Goal: Information Seeking & Learning: Learn about a topic

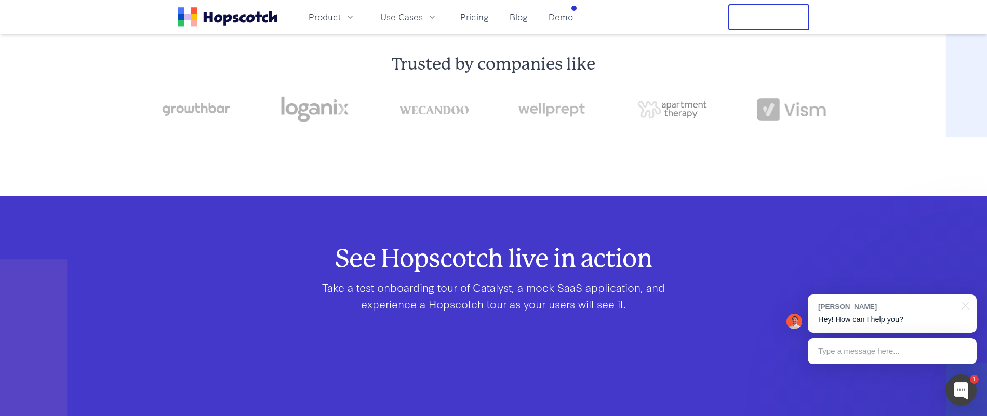
scroll to position [413, 0]
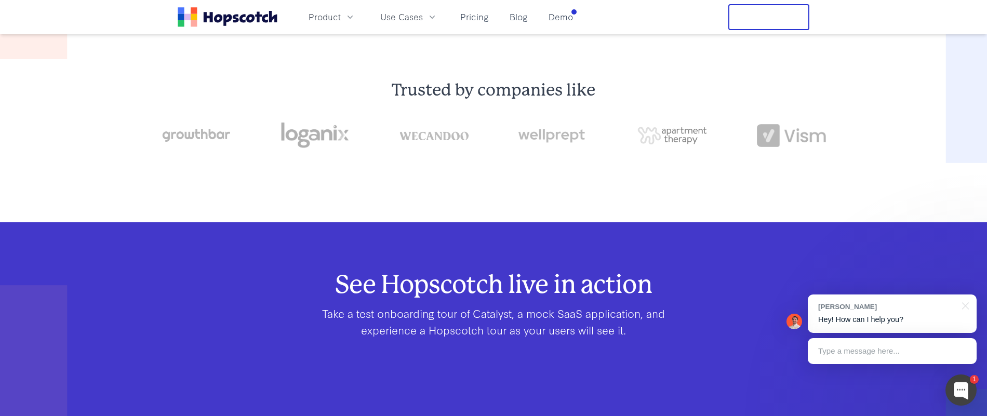
click at [315, 137] on img at bounding box center [314, 135] width 69 height 36
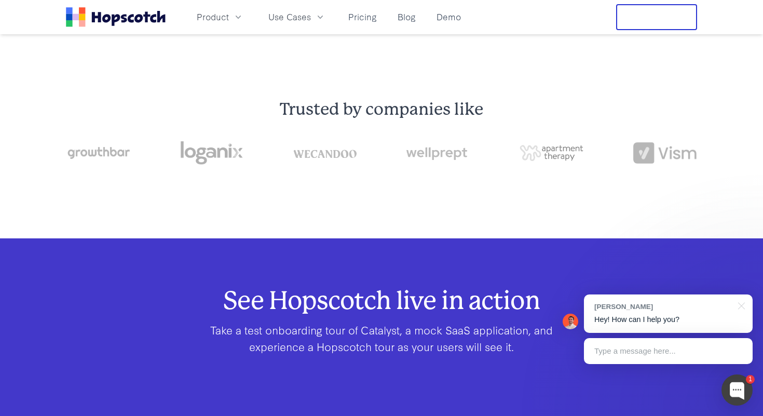
scroll to position [0, 0]
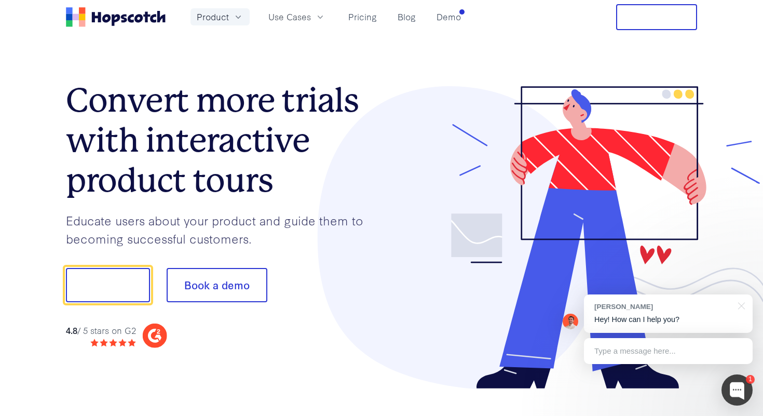
click at [229, 17] on button "Product" at bounding box center [220, 16] width 59 height 17
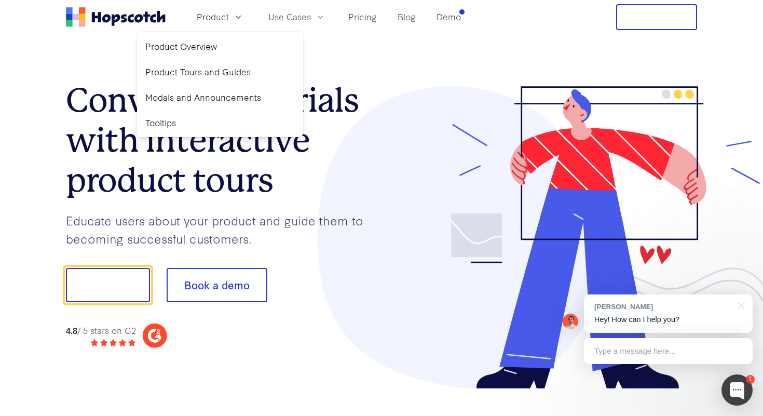
click at [136, 16] on icon "Home" at bounding box center [139, 18] width 8 height 8
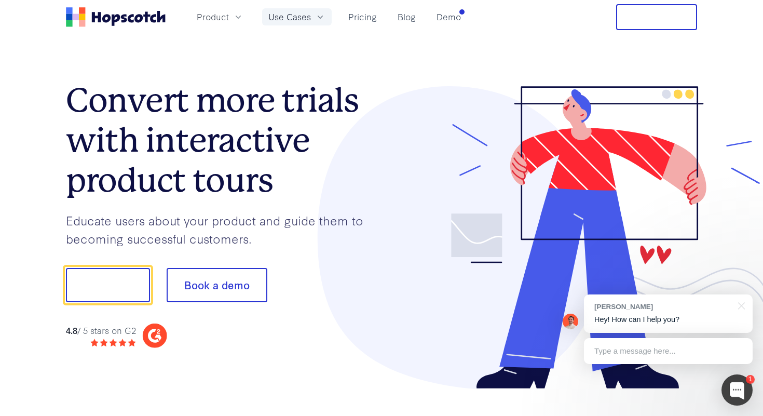
click at [290, 18] on span "Use Cases" at bounding box center [289, 16] width 43 height 13
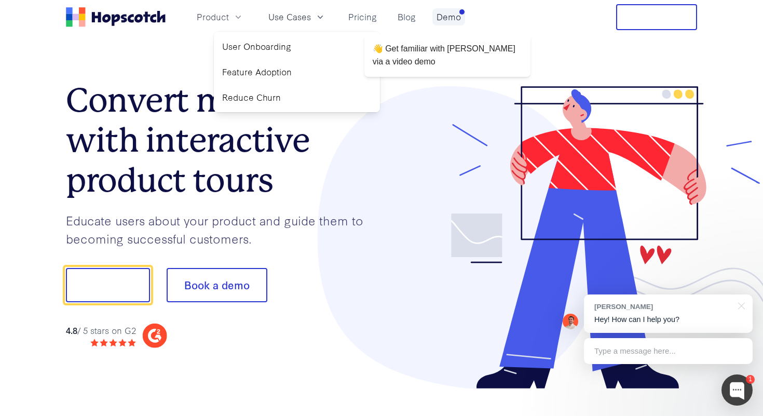
click at [450, 13] on link "Demo" at bounding box center [449, 16] width 33 height 17
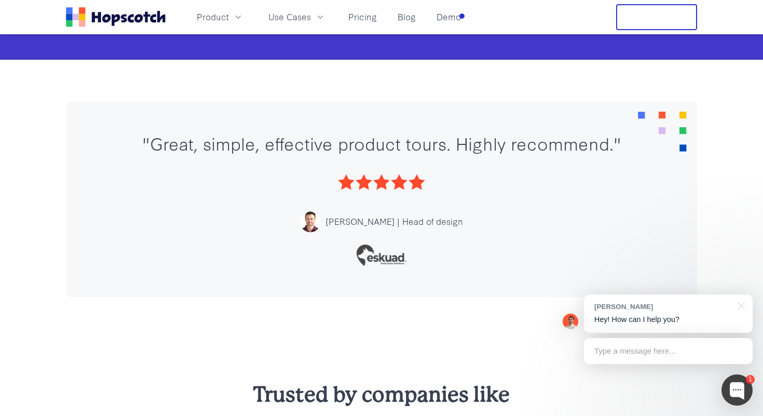
scroll to position [738, 0]
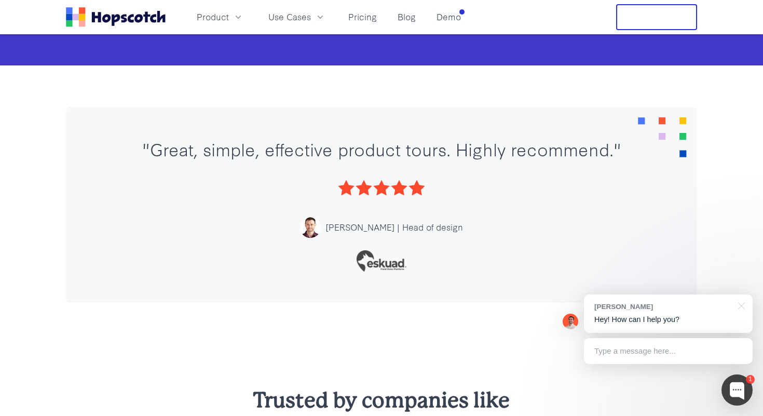
click at [468, 159] on div ""Great, simple, effective product tours. Highly recommend."" at bounding box center [381, 148] width 569 height 21
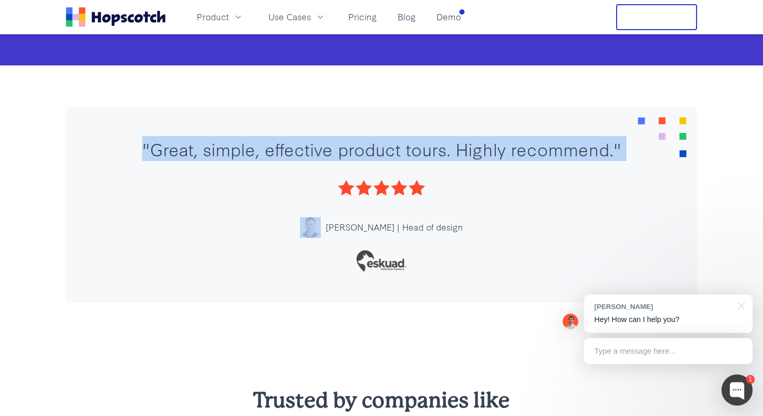
click at [468, 159] on div ""Great, simple, effective product tours. Highly recommend."" at bounding box center [381, 148] width 569 height 21
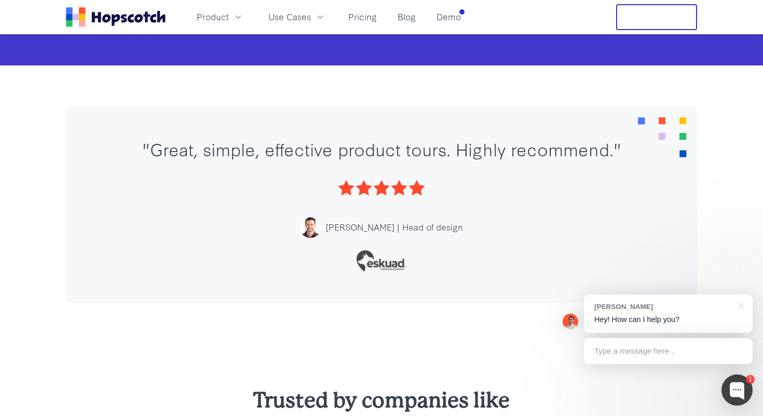
click at [466, 210] on div ""Great, simple, effective product tours. Highly recommend." [PERSON_NAME] | Hea…" at bounding box center [381, 204] width 569 height 133
click at [406, 234] on div "[PERSON_NAME] | Head of design" at bounding box center [394, 227] width 137 height 13
click at [424, 272] on div at bounding box center [381, 260] width 569 height 21
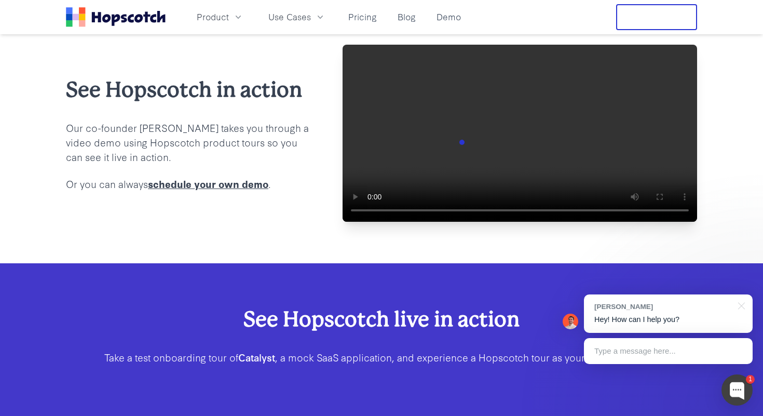
scroll to position [0, 0]
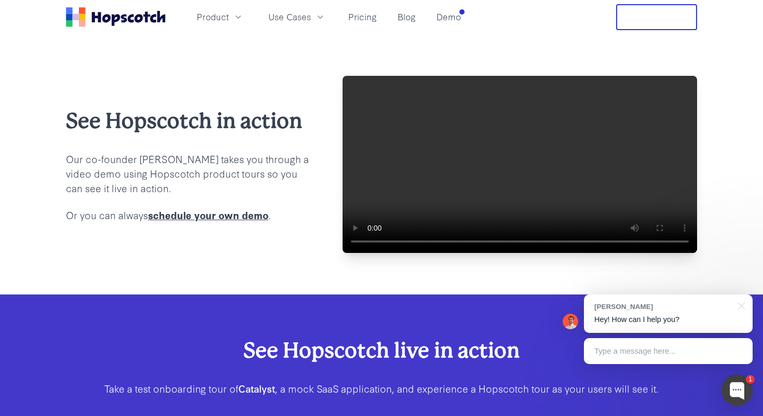
click at [89, 186] on p "Our co-founder [PERSON_NAME] takes you through a video demo using Hopscotch pro…" at bounding box center [188, 174] width 244 height 44
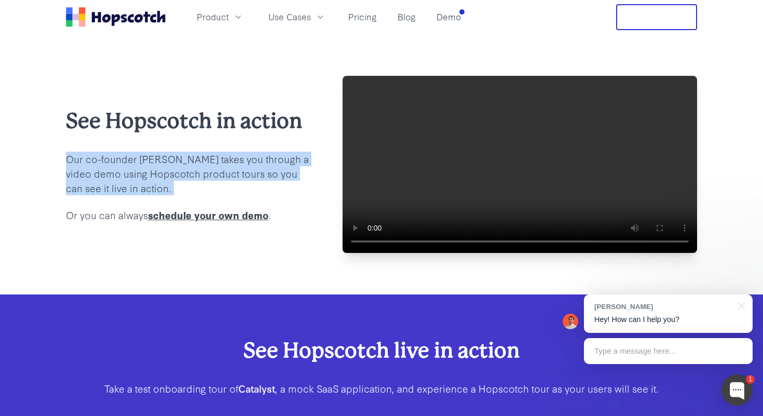
click at [89, 186] on p "Our co-founder [PERSON_NAME] takes you through a video demo using Hopscotch pro…" at bounding box center [188, 174] width 244 height 44
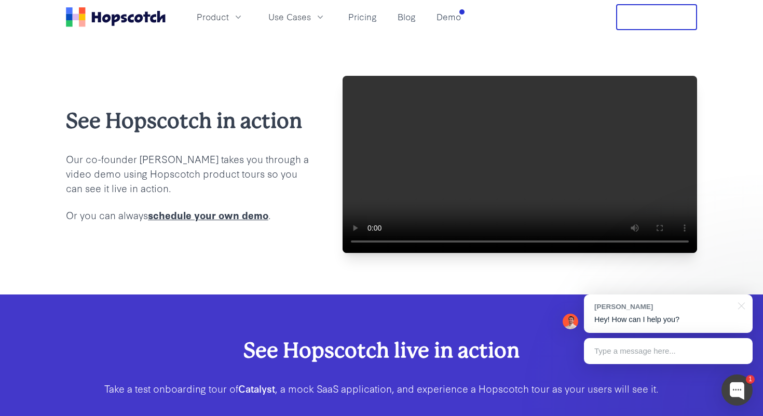
click at [101, 195] on p "Our co-founder [PERSON_NAME] takes you through a video demo using Hopscotch pro…" at bounding box center [188, 174] width 244 height 44
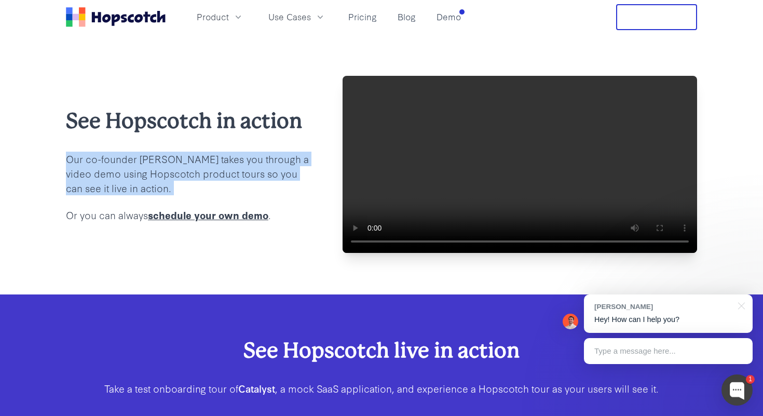
click at [101, 195] on p "Our co-founder [PERSON_NAME] takes you through a video demo using Hopscotch pro…" at bounding box center [188, 174] width 244 height 44
click at [124, 195] on p "Our co-founder [PERSON_NAME] takes you through a video demo using Hopscotch pro…" at bounding box center [188, 174] width 244 height 44
